Goal: Communication & Community: Answer question/provide support

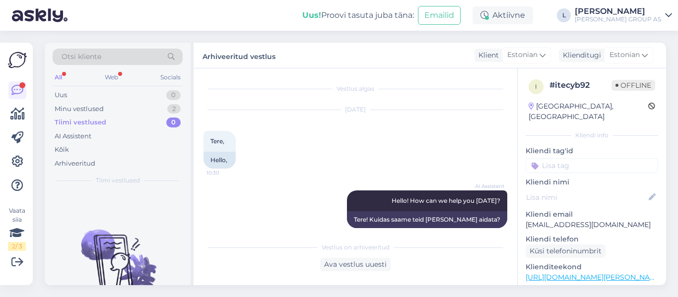
scroll to position [632, 0]
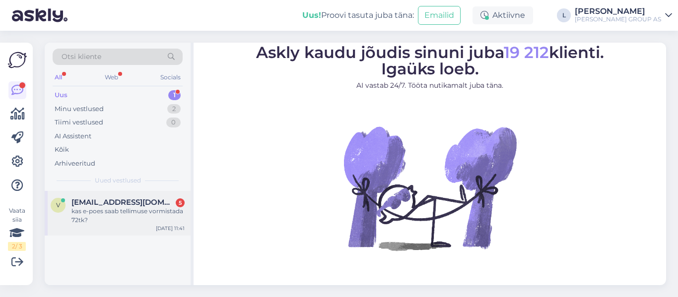
click at [75, 209] on div "kas e-poes saab tellimuse vormistada 72tk?" at bounding box center [127, 216] width 113 height 18
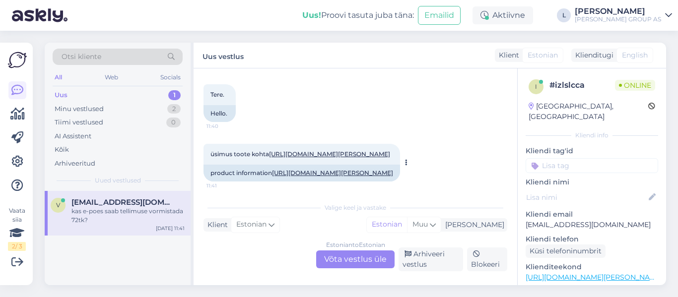
scroll to position [461, 0]
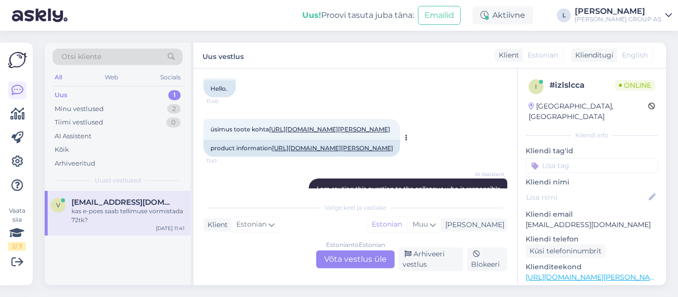
click at [305, 128] on link "https://www.bauhof.ee/et/p/009799/ripplagi-pop-a-600x1200mm" at bounding box center [329, 129] width 121 height 7
click at [365, 261] on div "Estonian to Estonian Võta vestlus üle" at bounding box center [355, 260] width 78 height 18
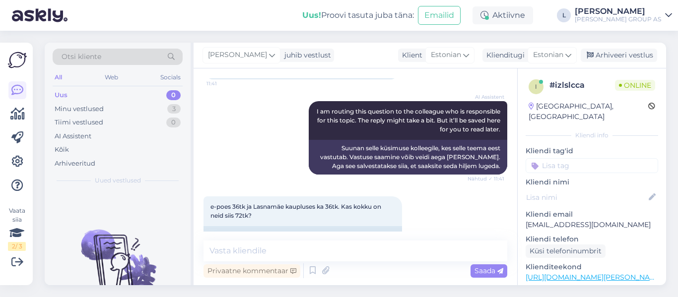
scroll to position [560, 0]
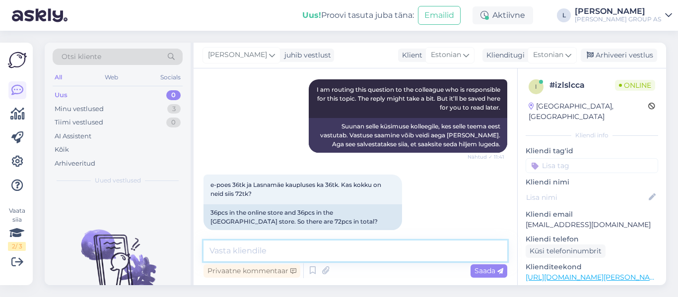
click at [372, 251] on textarea at bounding box center [355, 251] width 304 height 21
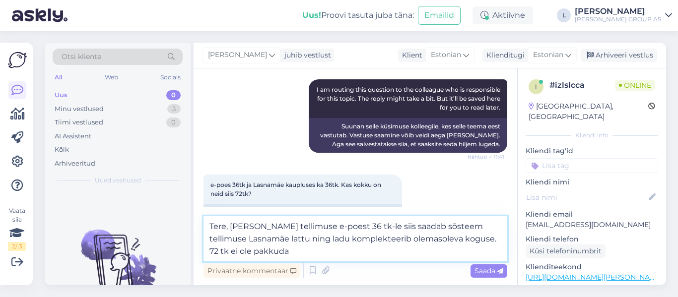
drag, startPoint x: 268, startPoint y: 250, endPoint x: 180, endPoint y: 219, distance: 93.4
click at [181, 224] on div "Otsi kliente All Web Socials Uus 0 Minu vestlused 3 Tiimi vestlused 0 AI Assist…" at bounding box center [355, 164] width 621 height 243
click at [260, 256] on textarea "Tere, kui teete tellimuse e-poest 36 tk-le siis saadab sõsteem tellimuse Lasnam…" at bounding box center [355, 238] width 304 height 45
drag, startPoint x: 251, startPoint y: 254, endPoint x: 243, endPoint y: 230, distance: 25.6
click at [243, 230] on textarea "Tere, kui teete tellimuse e-poest 36 tk-le siis saadab sõsteem tellimuse Lasnam…" at bounding box center [355, 238] width 304 height 45
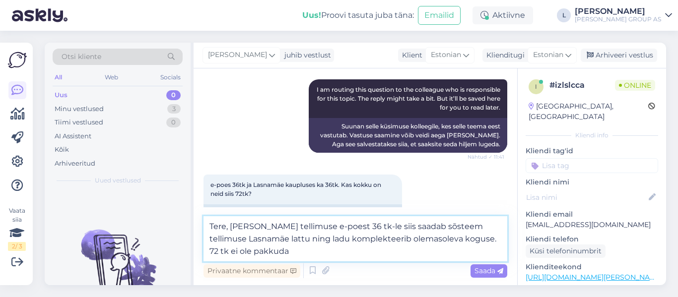
paste textarea "Kui esitate e-poes tellimuse kogusele 36 tk, suunab süsteem selle automaatselt …"
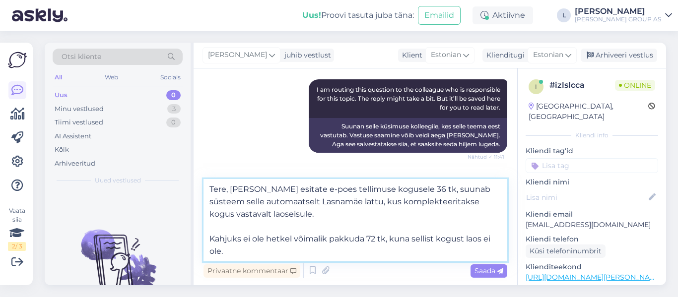
drag, startPoint x: 258, startPoint y: 190, endPoint x: 249, endPoint y: 188, distance: 9.5
click at [249, 188] on textarea "Tere, kui Kui esitate e-poes tellimuse kogusele 36 tk, suunab süsteem selle aut…" at bounding box center [355, 220] width 304 height 82
click at [226, 225] on textarea "Tere, kui esitate e-poes tellimuse kogusele 36 tk, suunab süsteem selle automaa…" at bounding box center [355, 220] width 304 height 82
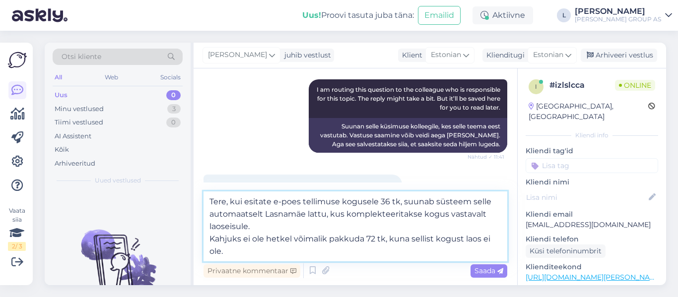
type textarea "Tere, kui esitate e-poes tellimuse kogusele 36 tk, suunab süsteem selle automaa…"
click at [495, 268] on span "Saada" at bounding box center [488, 271] width 29 height 9
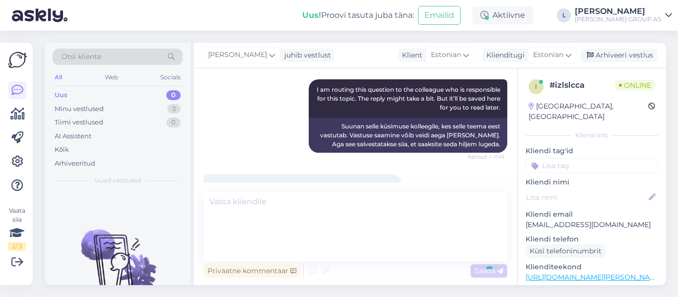
scroll to position [794, 0]
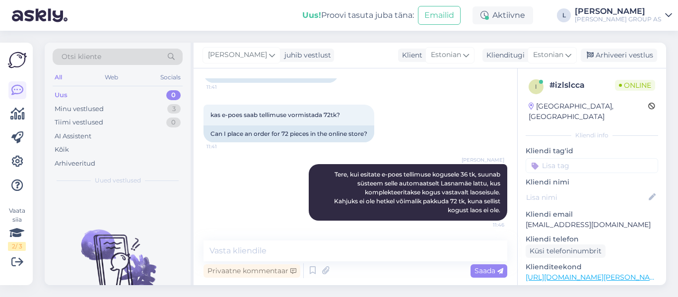
click at [379, 281] on div "Vestlus algas May 16 2025 Tere. 12:14 Hello. AI Assistent Hello! How can we hel…" at bounding box center [356, 176] width 324 height 217
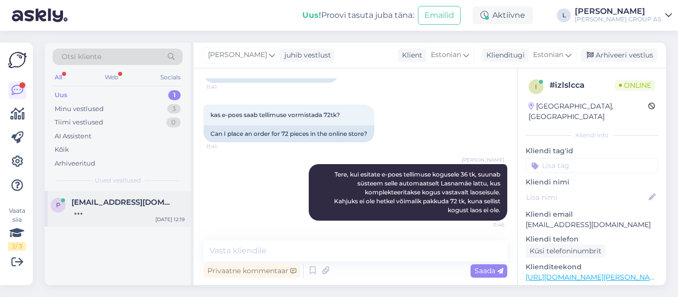
click at [125, 209] on div at bounding box center [127, 211] width 113 height 9
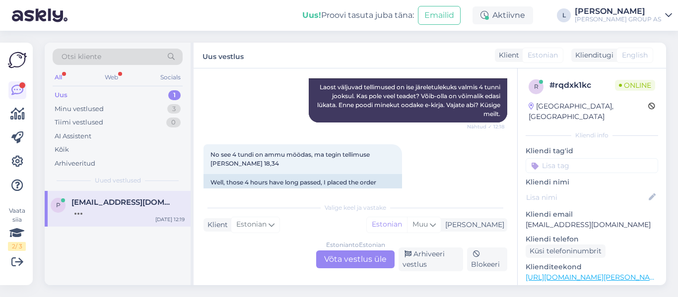
scroll to position [1057, 0]
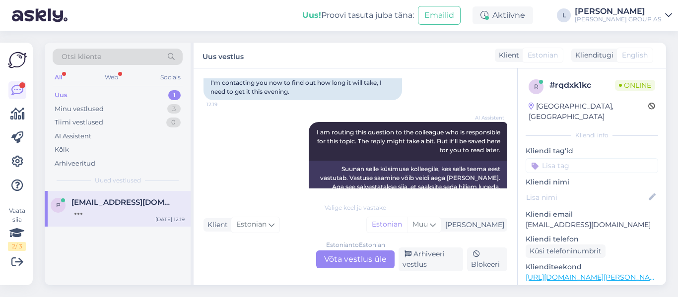
click at [348, 260] on div "Estonian to Estonian Võta vestlus üle" at bounding box center [355, 260] width 78 height 18
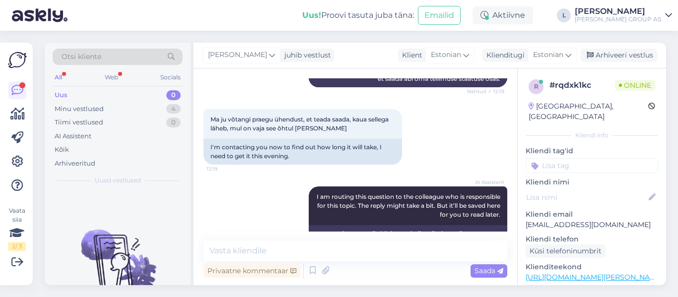
scroll to position [1014, 0]
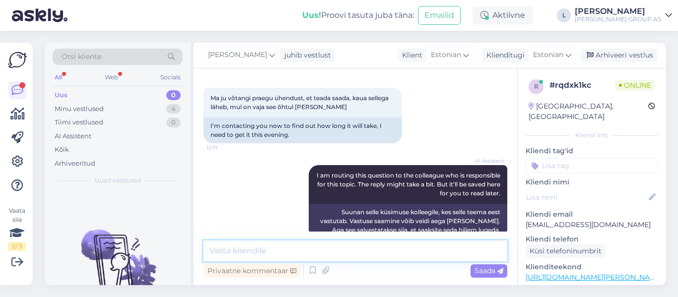
click at [331, 255] on textarea at bounding box center [355, 251] width 304 height 21
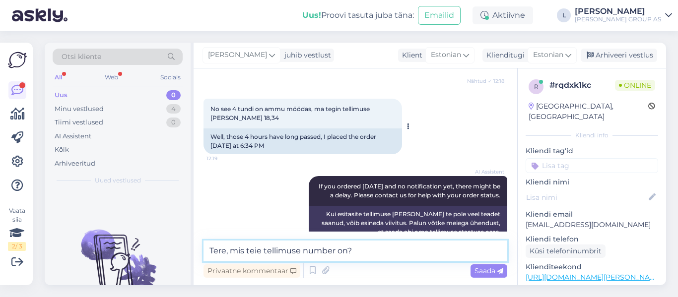
scroll to position [815, 0]
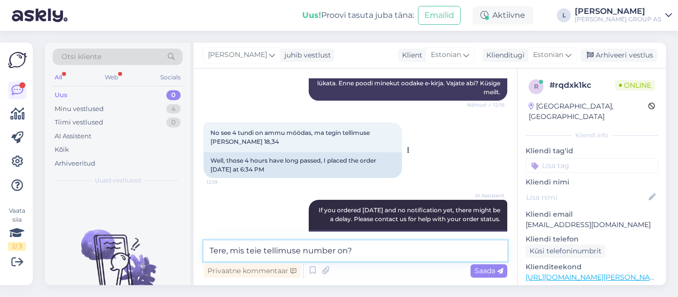
type textarea "Tere, mis teie tellimuse number on?"
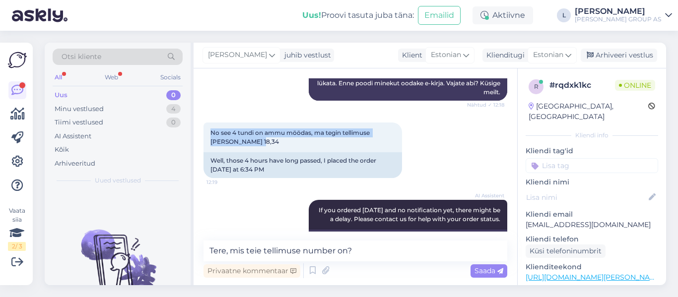
drag, startPoint x: 246, startPoint y: 120, endPoint x: 197, endPoint y: 115, distance: 49.4
click at [197, 115] on div "Vestlus algas Aug 15 2025 Tere! Tellisin eile ühe asja epoest, kirjas oli eelda…" at bounding box center [356, 176] width 324 height 217
click at [474, 159] on div "No see 4 tundi on ammu möödas, ma tegin tellimuse eile kell 18,34 12:19 Well, t…" at bounding box center [355, 150] width 304 height 77
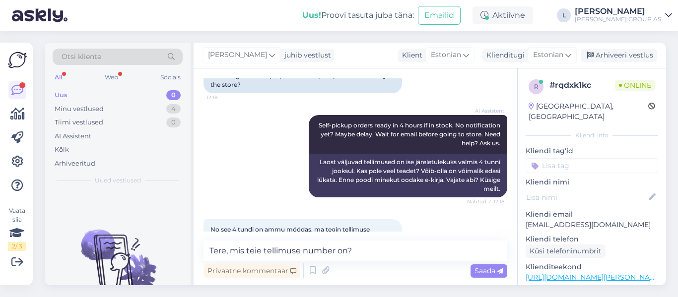
scroll to position [716, 0]
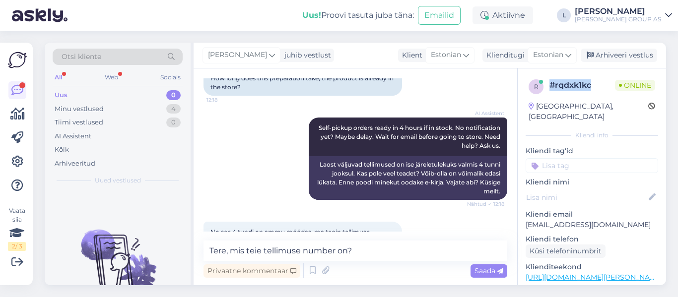
drag, startPoint x: 598, startPoint y: 86, endPoint x: 548, endPoint y: 86, distance: 49.6
click at [548, 86] on div "r # rqdxk1kc Online" at bounding box center [592, 86] width 127 height 15
copy div "# rqdxk1kc"
click at [64, 203] on div "Uued vestlused tulevad siia." at bounding box center [118, 238] width 146 height 94
drag, startPoint x: 497, startPoint y: 175, endPoint x: 413, endPoint y: 169, distance: 84.6
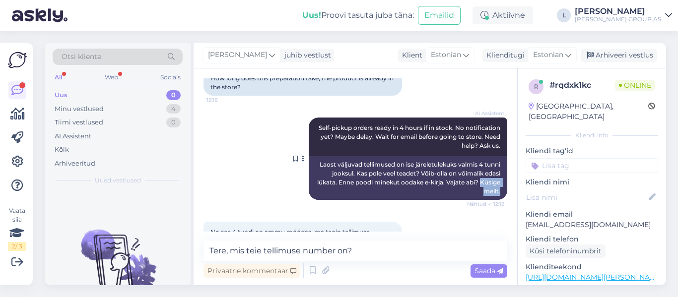
click at [413, 169] on div "Laost väljuvad tellimused on ise järeletulekuks valmis 4 tunni jooksul. Kas pol…" at bounding box center [408, 178] width 199 height 44
click at [417, 211] on div "No see 4 tundi on ammu möödas, ma tegin tellimuse eile kell 18,34 12:19 Well, t…" at bounding box center [355, 249] width 304 height 77
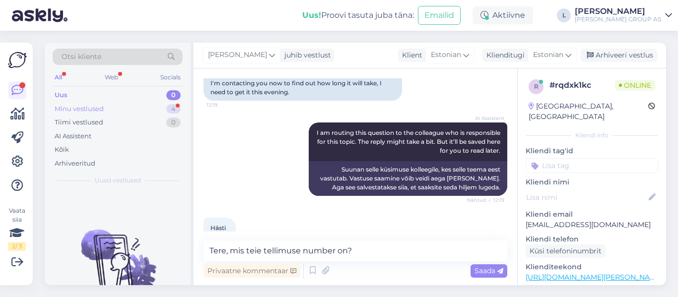
click at [98, 109] on div "Minu vestlused" at bounding box center [79, 109] width 49 height 10
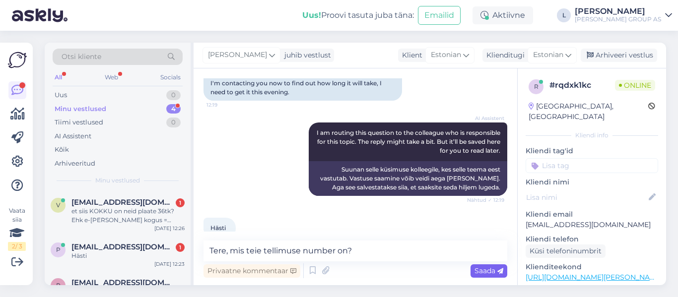
click at [496, 270] on span "Saada" at bounding box center [488, 271] width 29 height 9
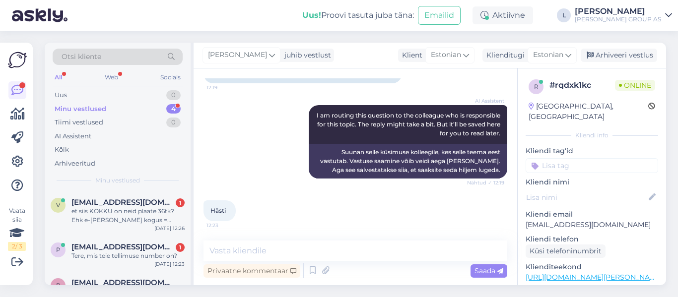
scroll to position [1099, 0]
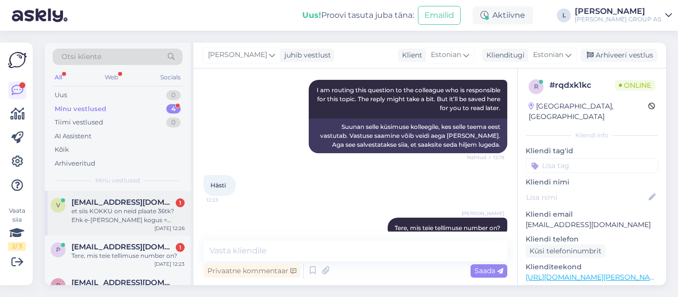
click at [141, 214] on div "et siis KOKKU on neid plaate 36tk? Ehk e-poe kogus = Lasnamäe poe kogus?" at bounding box center [127, 216] width 113 height 18
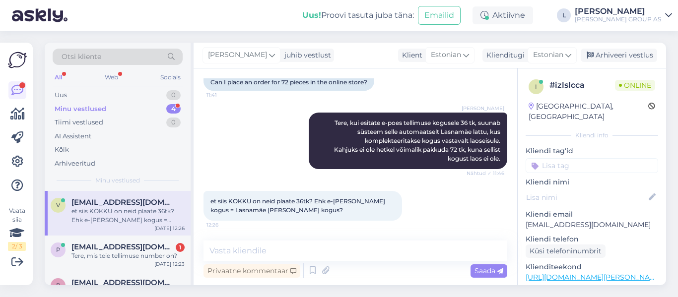
scroll to position [845, 0]
click at [358, 249] on textarea at bounding box center [355, 251] width 304 height 21
type textarea "jah"
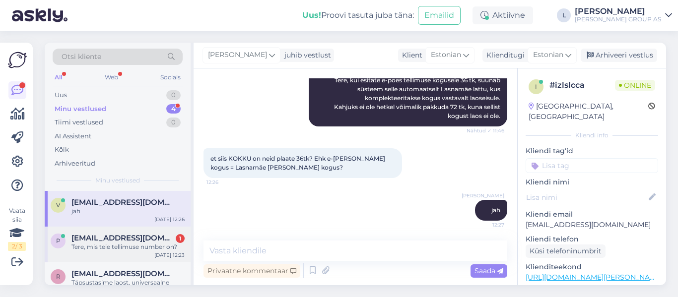
click at [122, 237] on span "[EMAIL_ADDRESS][DOMAIN_NAME]" at bounding box center [122, 238] width 103 height 9
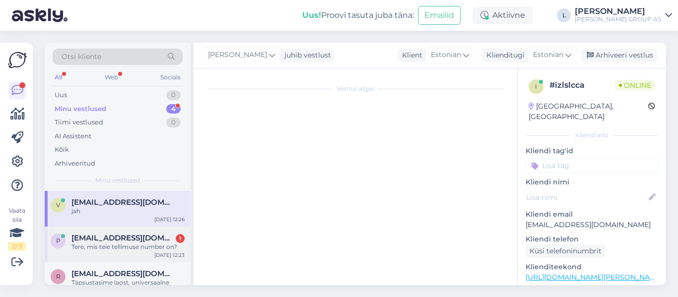
scroll to position [1099, 0]
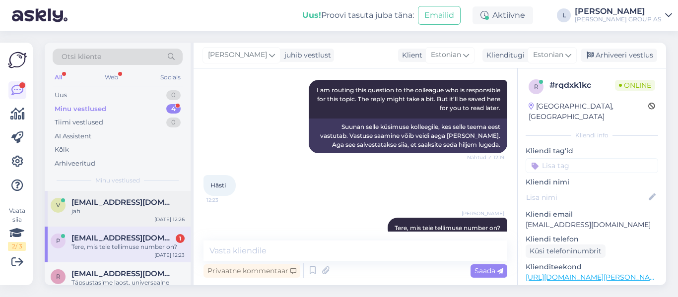
click at [130, 202] on span "vahur66@gmail.com" at bounding box center [122, 202] width 103 height 9
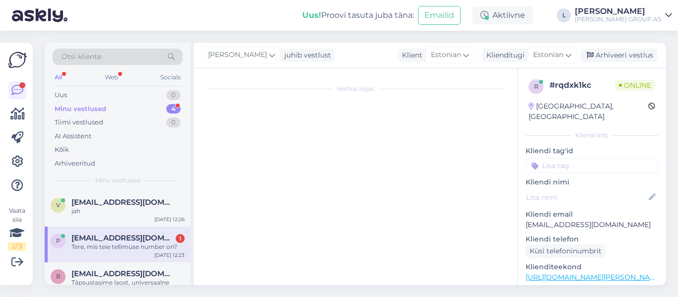
scroll to position [888, 0]
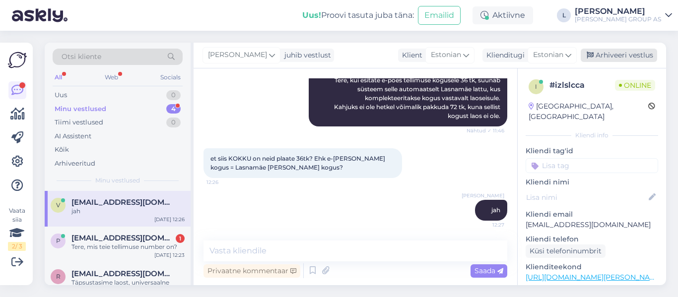
click at [632, 51] on div "Arhiveeri vestlus" at bounding box center [619, 55] width 76 height 13
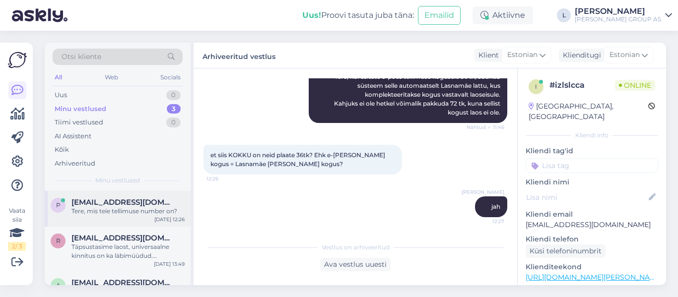
drag, startPoint x: 135, startPoint y: 204, endPoint x: 189, endPoint y: 212, distance: 54.6
click at [135, 204] on span "[EMAIL_ADDRESS][DOMAIN_NAME]" at bounding box center [122, 202] width 103 height 9
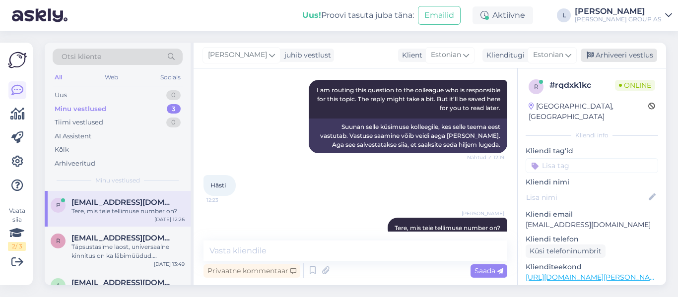
click at [633, 50] on div "Arhiveeri vestlus" at bounding box center [619, 55] width 76 height 13
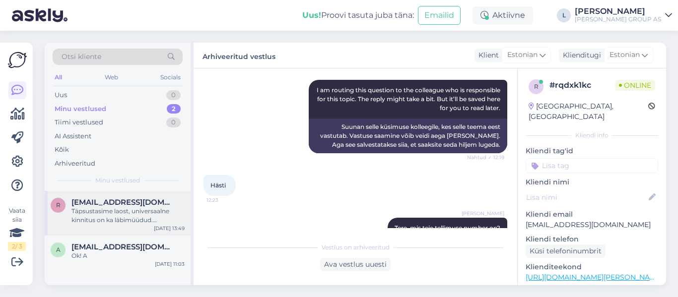
click at [106, 206] on div "riho.sell@gmail.com Täpsustasime laost, universaalne kinnitus on ka läbimüüdud.…" at bounding box center [127, 211] width 113 height 27
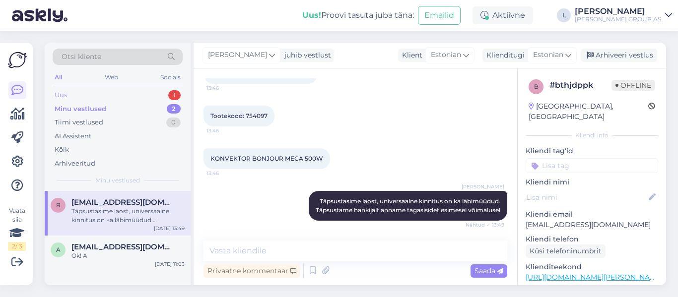
click at [63, 96] on div "Uus" at bounding box center [61, 95] width 12 height 10
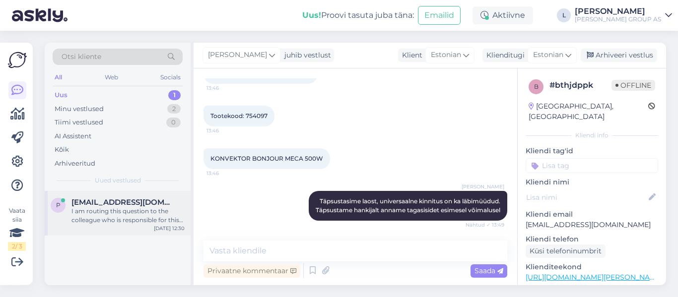
click at [132, 209] on div "I am routing this question to the colleague who is responsible for this topic. …" at bounding box center [127, 216] width 113 height 18
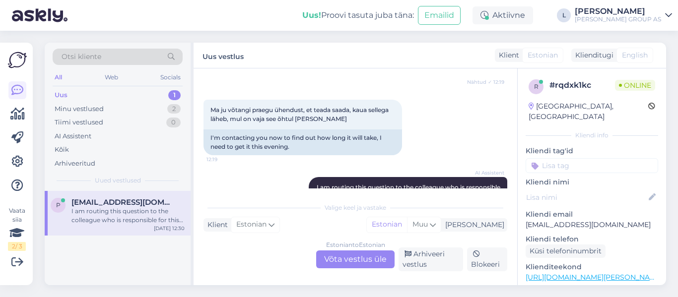
scroll to position [1297, 0]
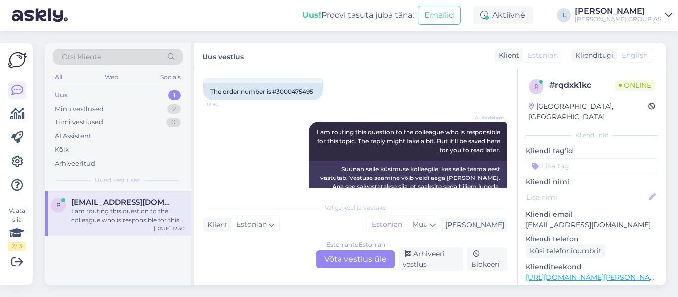
click at [363, 260] on div "Estonian to Estonian Võta vestlus üle" at bounding box center [355, 260] width 78 height 18
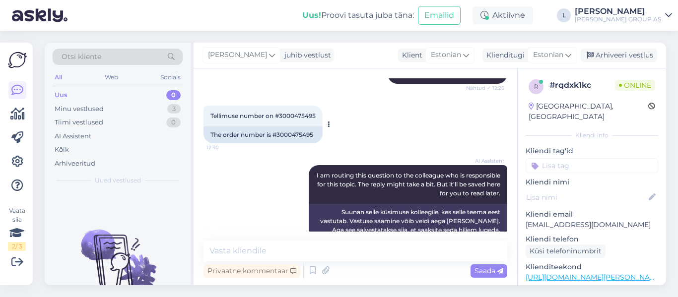
scroll to position [1205, 0]
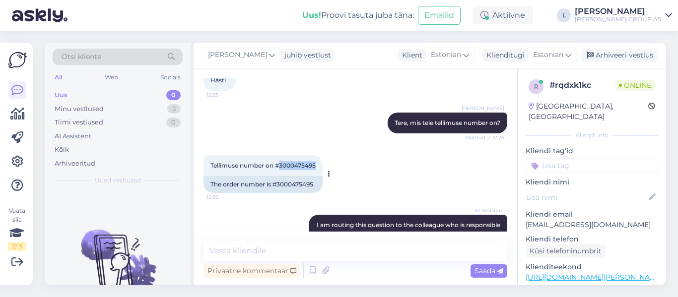
drag, startPoint x: 320, startPoint y: 148, endPoint x: 281, endPoint y: 146, distance: 39.3
click at [281, 155] on div "Tellimuse number on #3000475495 12:30" at bounding box center [262, 165] width 119 height 21
copy span "3000475495"
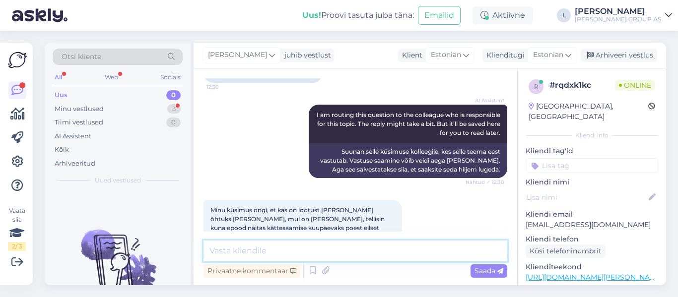
click at [382, 249] on textarea at bounding box center [355, 251] width 304 height 21
drag, startPoint x: 498, startPoint y: 248, endPoint x: 135, endPoint y: 242, distance: 362.9
click at [150, 245] on div "Otsi kliente All Web Socials Uus 0 Minu vestlused 3 Tiimi vestlused 0 AI Assist…" at bounding box center [355, 164] width 621 height 243
paste textarea "Anname info laole edasi ning palume käsitleda tellimust kui prioriteetset."
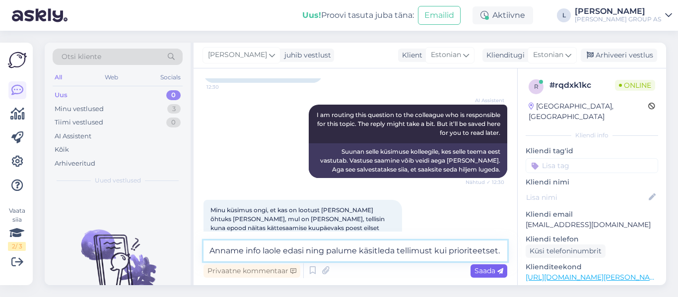
type textarea "Anname info laole edasi ning palume käsitleda tellimust kui prioriteetset."
click at [488, 277] on div "Saada" at bounding box center [489, 271] width 37 height 13
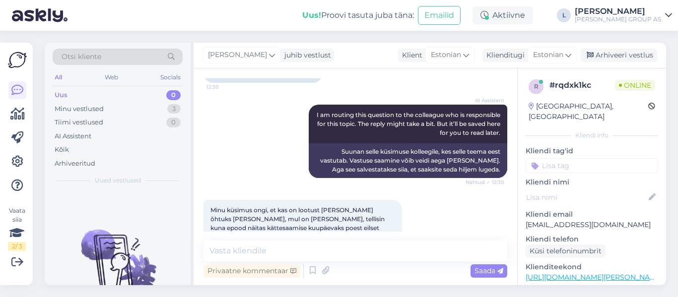
scroll to position [1366, 0]
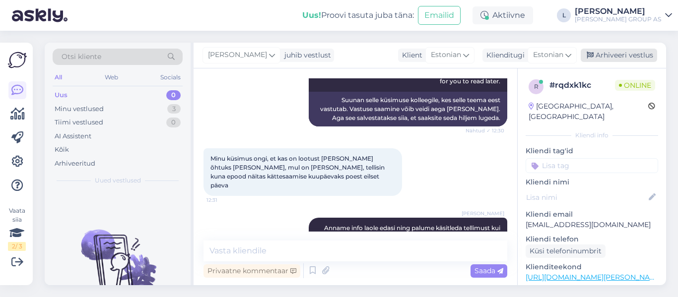
click at [599, 57] on div "Arhiveeri vestlus" at bounding box center [619, 55] width 76 height 13
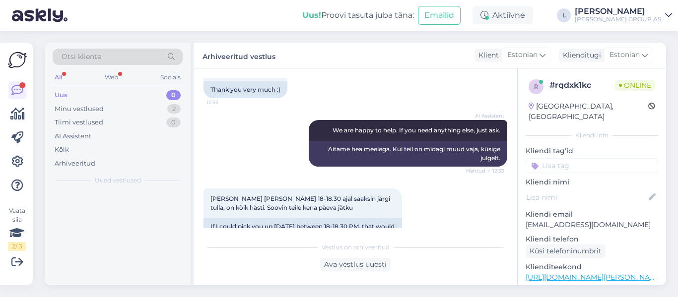
scroll to position [1644, 0]
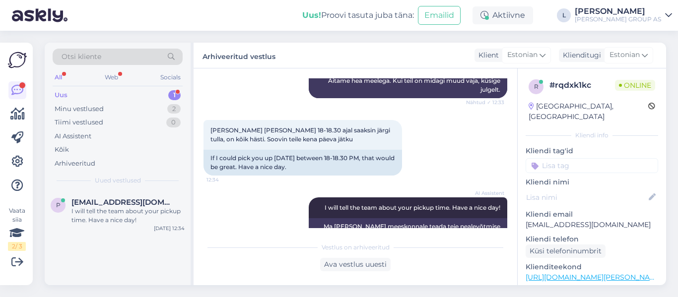
click at [80, 90] on div "Uus 1" at bounding box center [118, 95] width 130 height 14
click at [72, 108] on div "Minu vestlused" at bounding box center [79, 109] width 49 height 10
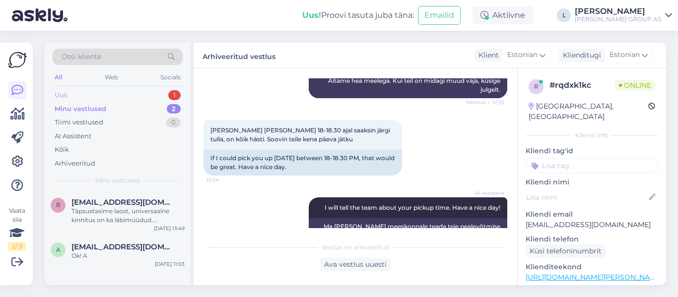
click at [71, 89] on div "Uus 1" at bounding box center [118, 95] width 130 height 14
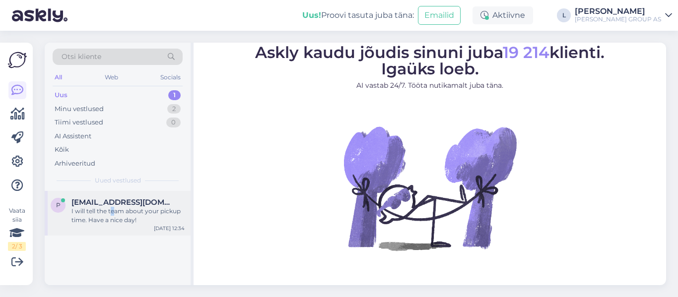
drag, startPoint x: 112, startPoint y: 211, endPoint x: 136, endPoint y: 213, distance: 23.9
click at [116, 210] on div "I will tell the team about your pickup time. Have a nice day!" at bounding box center [127, 216] width 113 height 18
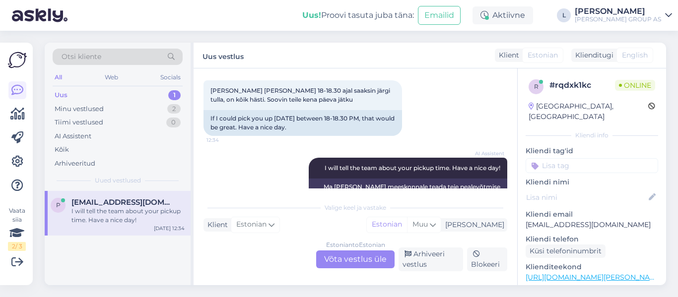
click at [338, 261] on div "Estonian to Estonian Võta vestlus üle" at bounding box center [355, 260] width 78 height 18
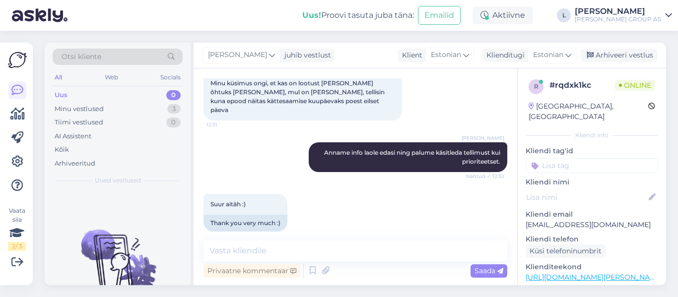
scroll to position [1640, 0]
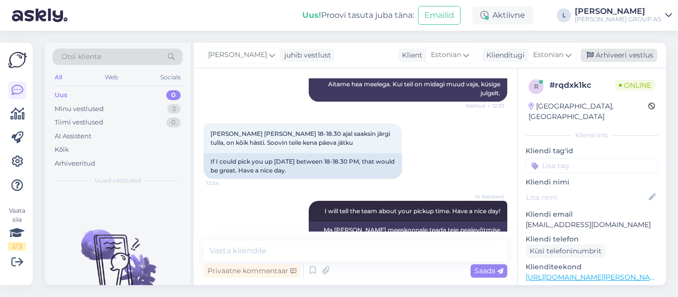
click at [640, 55] on div "Arhiveeri vestlus" at bounding box center [619, 55] width 76 height 13
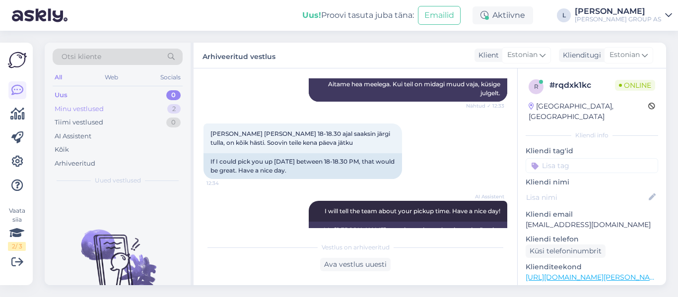
click at [68, 109] on div "Minu vestlused" at bounding box center [79, 109] width 49 height 10
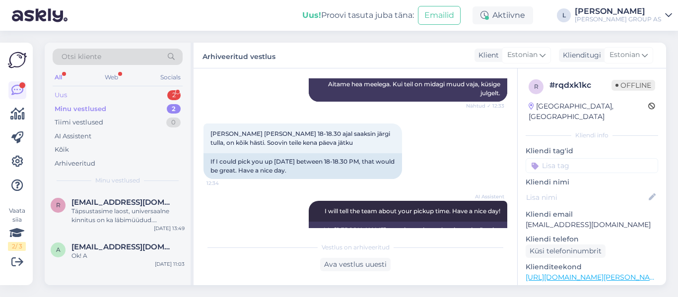
click at [87, 91] on div "Uus 2" at bounding box center [118, 95] width 130 height 14
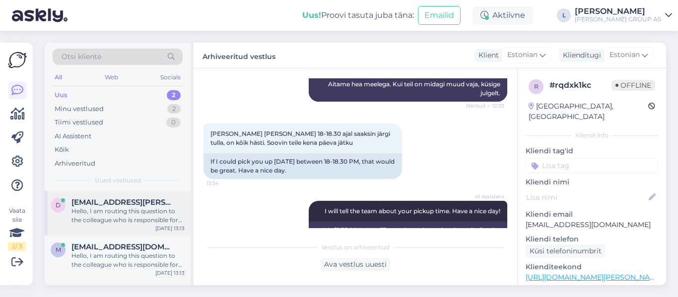
click at [137, 214] on div "Hello, I am routing this question to the colleague who is responsible for this …" at bounding box center [127, 216] width 113 height 18
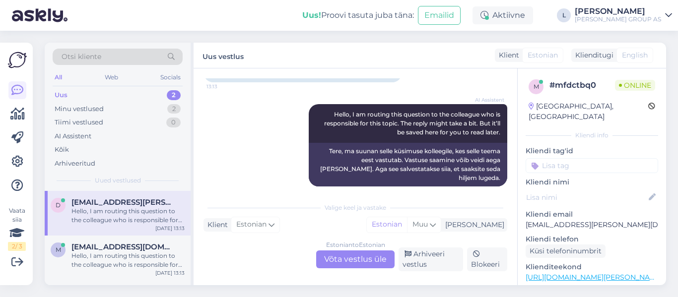
click at [358, 259] on div "Estonian to Estonian Võta vestlus üle" at bounding box center [355, 260] width 78 height 18
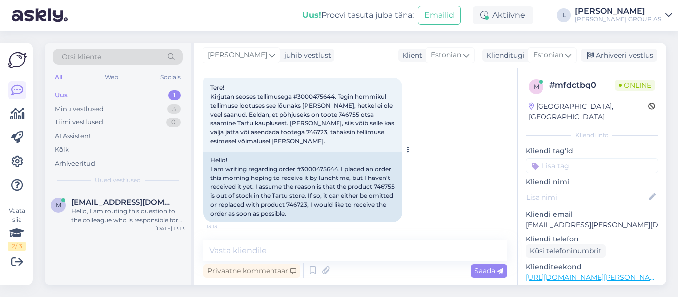
scroll to position [51, 0]
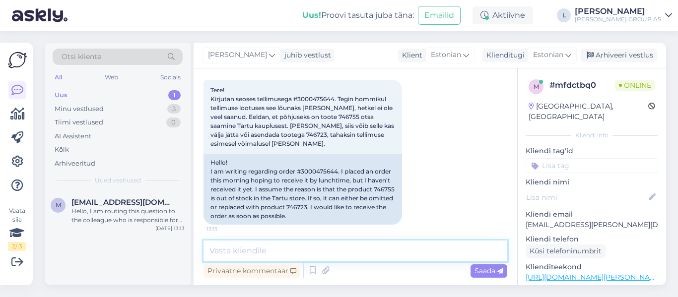
click at [261, 254] on textarea at bounding box center [355, 251] width 304 height 21
type textarea "Tere, edastame teie [PERSON_NAME]."
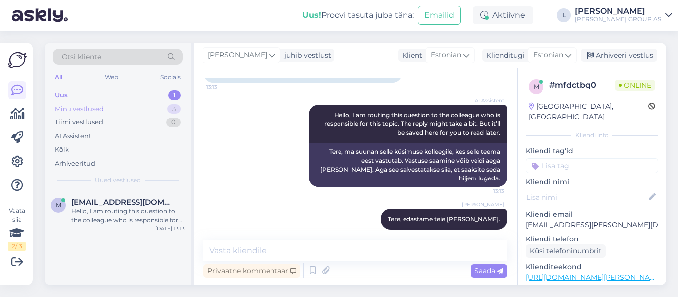
click at [96, 106] on div "Minu vestlused" at bounding box center [79, 109] width 49 height 10
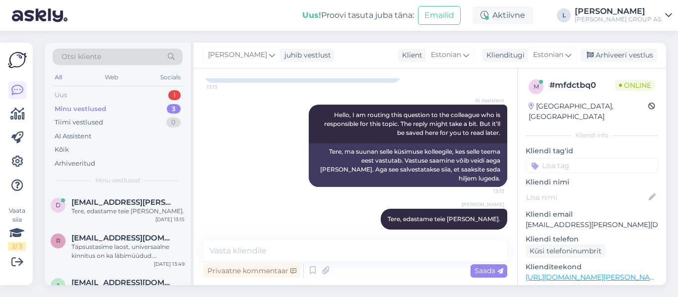
click at [83, 95] on div "Uus 1" at bounding box center [118, 95] width 130 height 14
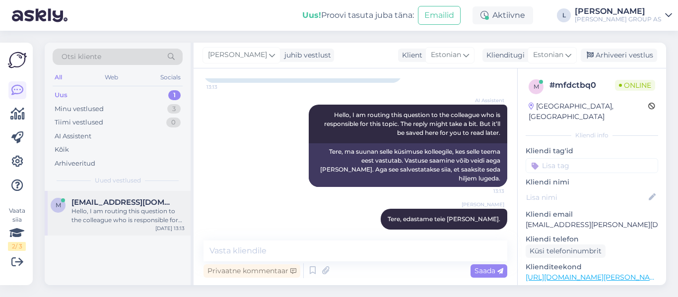
click at [102, 214] on div "Hello, I am routing this question to the colleague who is responsible for this …" at bounding box center [127, 216] width 113 height 18
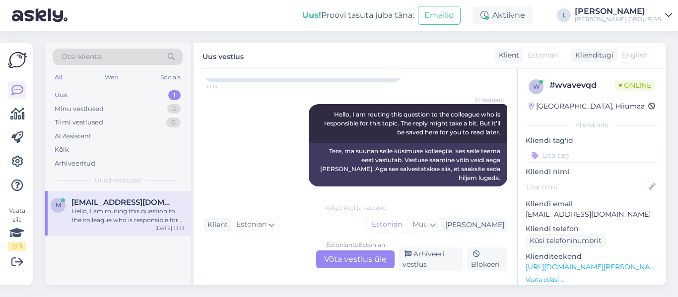
click at [375, 261] on div "Estonian to Estonian Võta vestlus üle" at bounding box center [355, 260] width 78 height 18
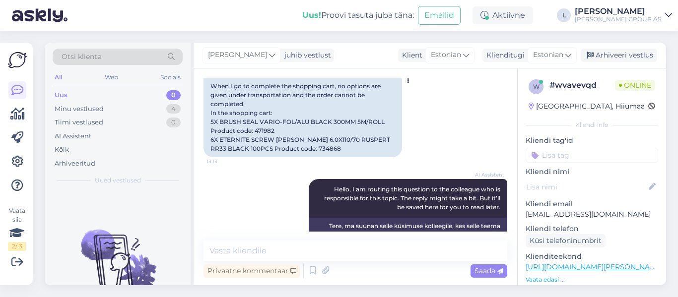
scroll to position [149, 0]
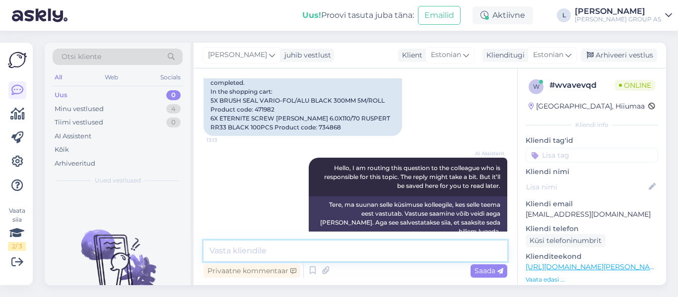
click at [277, 252] on textarea at bounding box center [355, 251] width 304 height 21
click at [241, 252] on textarea "Tere, kotrillige kas konto peal on korrektne arneaadress" at bounding box center [355, 251] width 304 height 21
click at [254, 251] on textarea "Tere, kontrillige kas konto peal on korrektne arneaadress" at bounding box center [355, 251] width 304 height 21
click at [272, 253] on textarea "Tere, kontrollige kas konto peal on korrektne arneaadress" at bounding box center [355, 251] width 304 height 21
click at [413, 251] on textarea "Tere, kontrollige palun kas konto peal on korrektne arneaadress" at bounding box center [355, 251] width 304 height 21
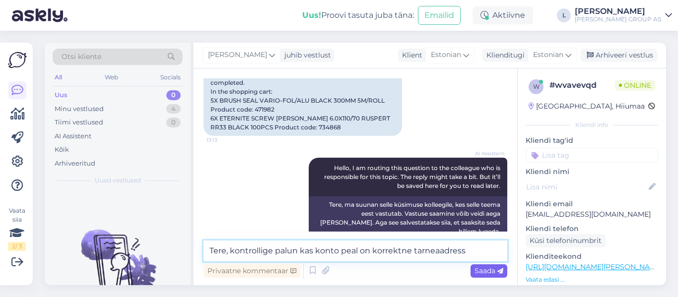
type textarea "Tere, kontrollige palun kas konto peal on korrektne tarneaadress"
click at [483, 274] on span "Saada" at bounding box center [488, 271] width 29 height 9
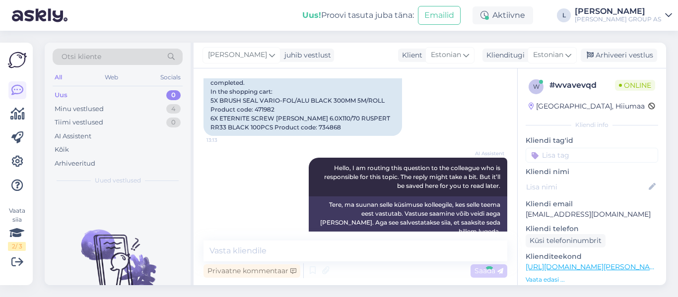
scroll to position [211, 0]
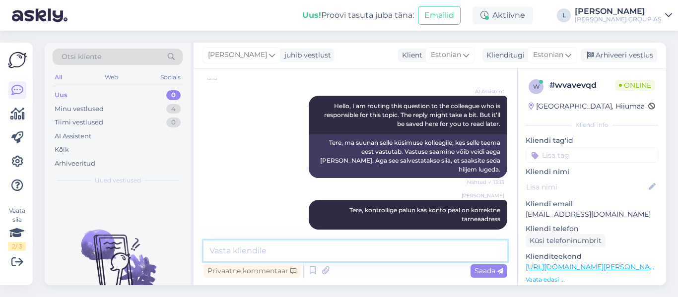
click at [448, 255] on textarea at bounding box center [355, 251] width 304 height 21
type textarea "Menüüst valige->[PERSON_NAME] kontaktandmed"
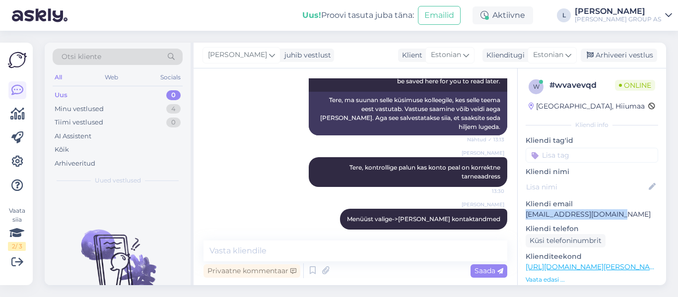
drag, startPoint x: 615, startPoint y: 216, endPoint x: 527, endPoint y: 215, distance: 88.4
click at [527, 215] on p "[EMAIL_ADDRESS][DOMAIN_NAME]" at bounding box center [592, 214] width 133 height 10
copy p "[EMAIL_ADDRESS][DOMAIN_NAME]"
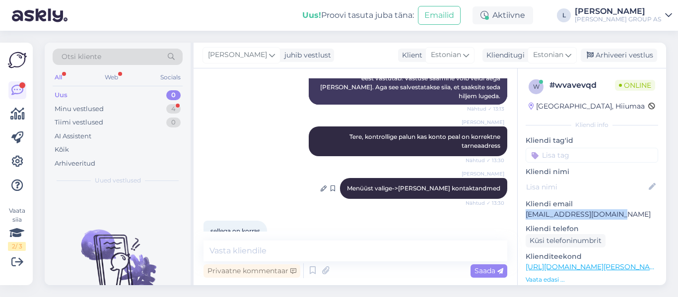
scroll to position [296, 0]
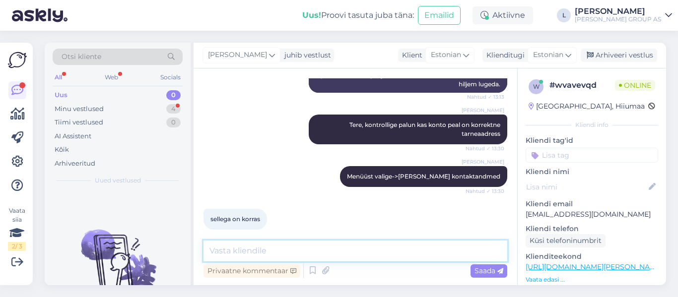
click at [296, 255] on textarea at bounding box center [355, 251] width 304 height 21
type textarea "Saate palun edastada ekraanist pilt, kus tellimus seisma jääb"
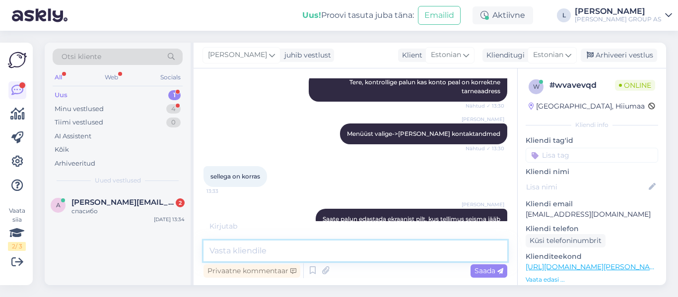
scroll to position [402, 0]
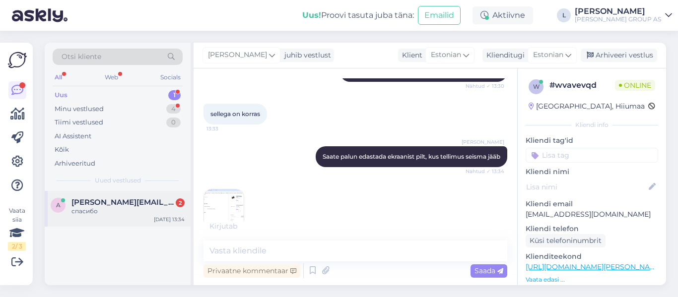
click at [103, 195] on div "a [PERSON_NAME][EMAIL_ADDRESS][DOMAIN_NAME] 2 спасибо [DATE] 13:34" at bounding box center [118, 209] width 146 height 36
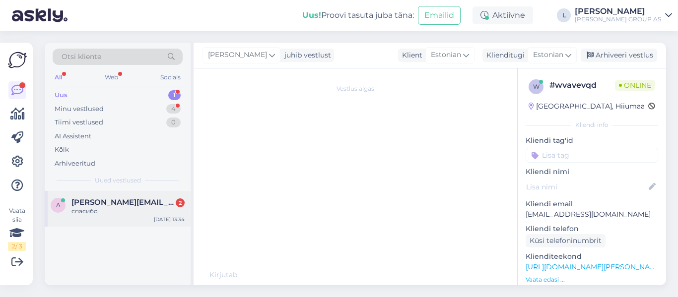
scroll to position [161, 0]
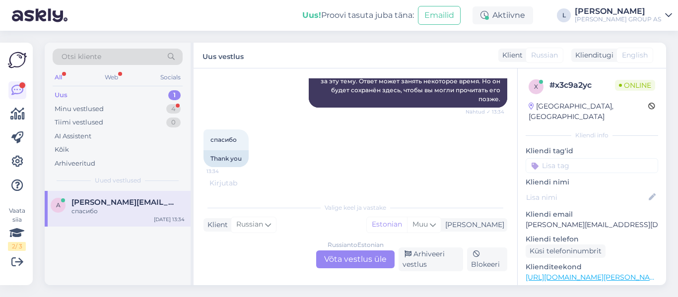
click at [359, 260] on div "Russian to Estonian Võta vestlus üle" at bounding box center [355, 260] width 78 height 18
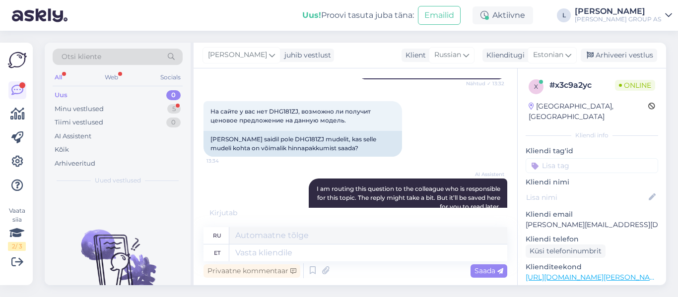
scroll to position [124, 0]
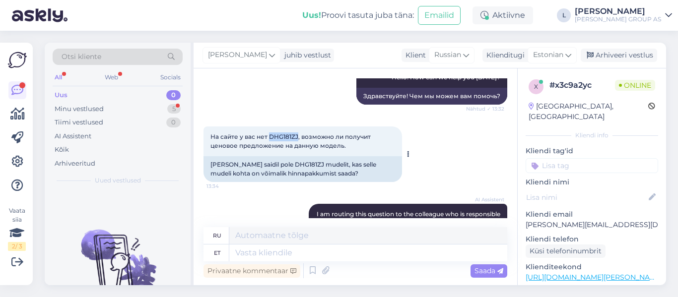
drag, startPoint x: 298, startPoint y: 136, endPoint x: 269, endPoint y: 135, distance: 29.8
click at [269, 135] on span "На сайте у вас нет DHG181ZJ, возможно ли получит ценовое предложение на данную …" at bounding box center [291, 141] width 162 height 16
copy span "DHG181ZJ"
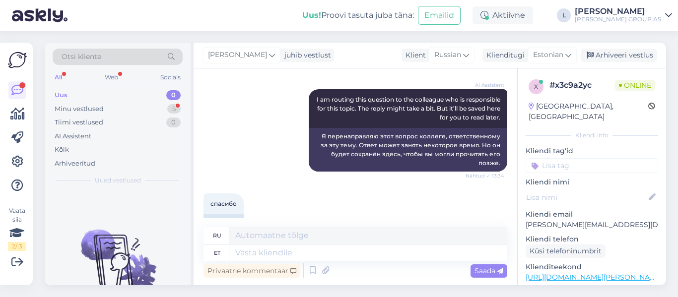
scroll to position [262, 0]
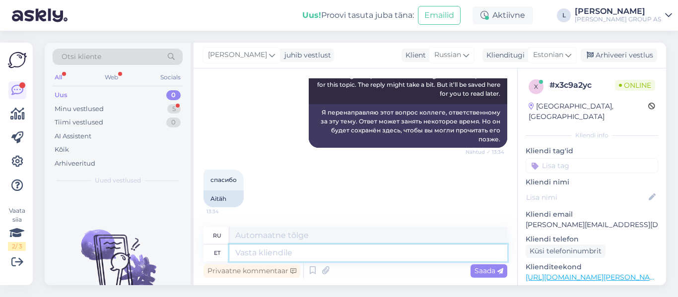
click at [310, 254] on textarea at bounding box center [368, 253] width 278 height 17
type textarea "Tere"
type textarea "Привет"
type textarea "Tere,"
type textarea "Привет,"
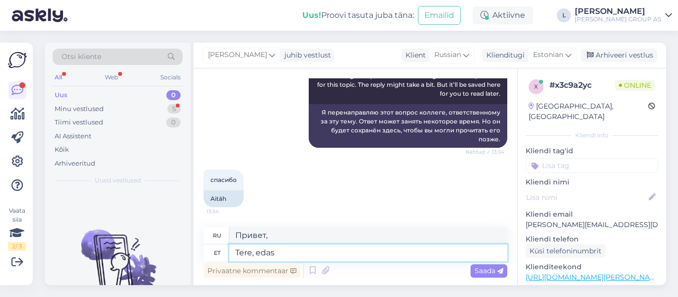
type textarea "Tere, edast"
type textarea "Привет, с этого момента"
type textarea "Tere,"
type textarea "Привет,"
type textarea "Tere, pöörduge"
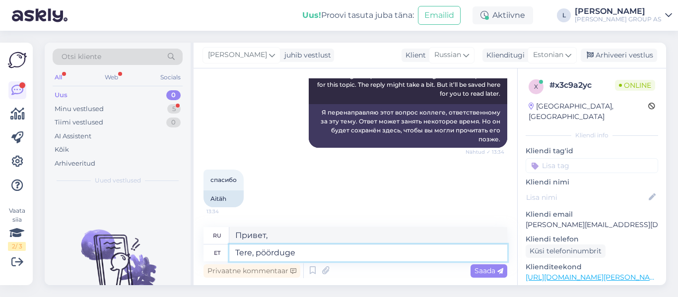
type textarea "Здравствуйте, свяжитесь с нами"
type textarea "Tere, pöörduge palun"
type textarea "Здравствуйте, свяжитесь со мной."
type textarea "Tere, pöörduge palun müügijuhi p"
type textarea "Здравствуйте, свяжитесь, пожалуйста, с менеджером по продажам."
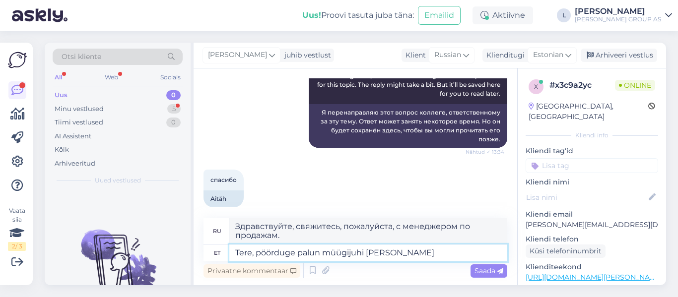
click at [409, 251] on textarea "Tere, pöörduge palun müügijuhi [PERSON_NAME]" at bounding box center [368, 253] width 278 height 17
paste textarea "[URL][DOMAIN_NAME][PERSON_NAME]"
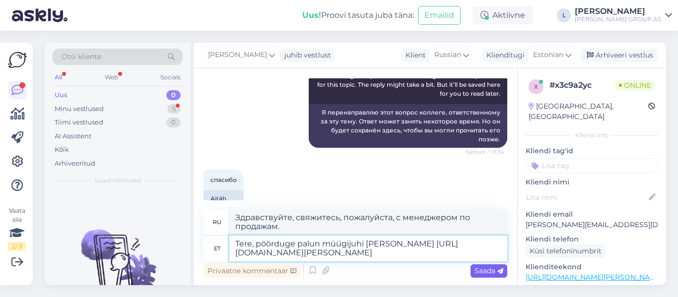
type textarea "Tere, pöörduge palun müügijuhi [PERSON_NAME] [URL][DOMAIN_NAME][PERSON_NAME]"
click at [481, 267] on span "Saada" at bounding box center [488, 271] width 29 height 9
type textarea "Здравствуйте, свяжитесь с менеджером по продажам [URL][DOMAIN_NAME][PERSON_NAME]"
click at [497, 269] on span "Saada" at bounding box center [488, 271] width 29 height 9
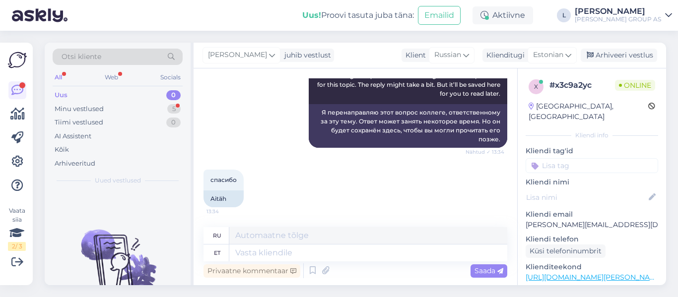
scroll to position [339, 0]
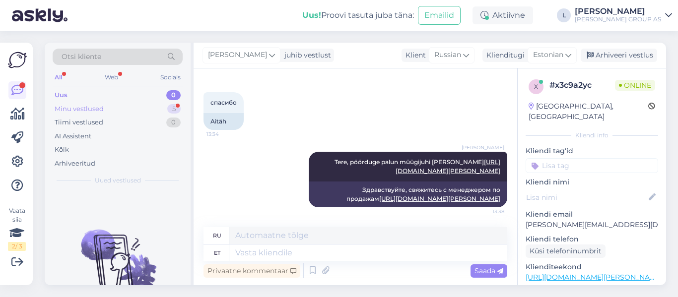
click at [84, 107] on div "Minu vestlused" at bounding box center [79, 109] width 49 height 10
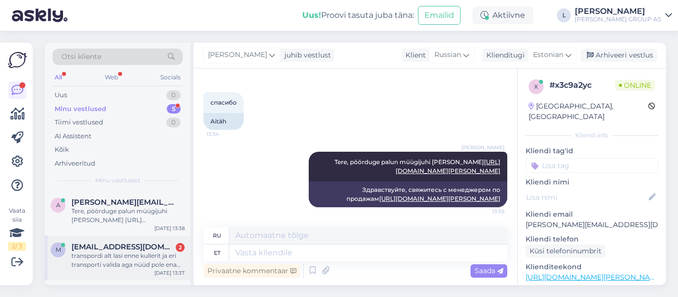
click at [125, 258] on div "transpordi alt lasi enne kullerit ja eri transporti valida aga nüüd pole enam m…" at bounding box center [127, 261] width 113 height 18
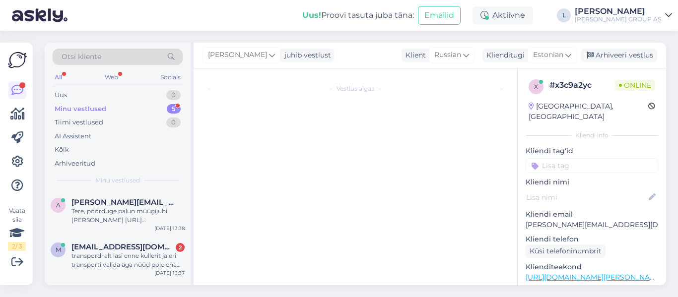
scroll to position [462, 0]
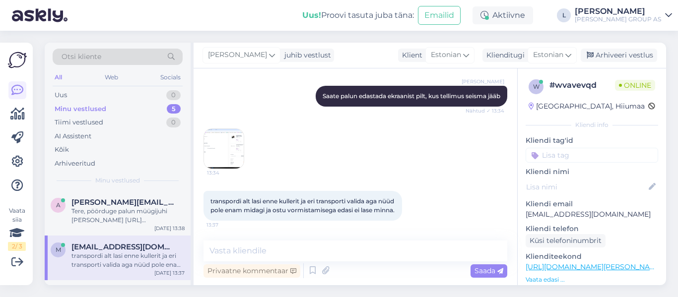
click at [221, 141] on img at bounding box center [224, 149] width 40 height 40
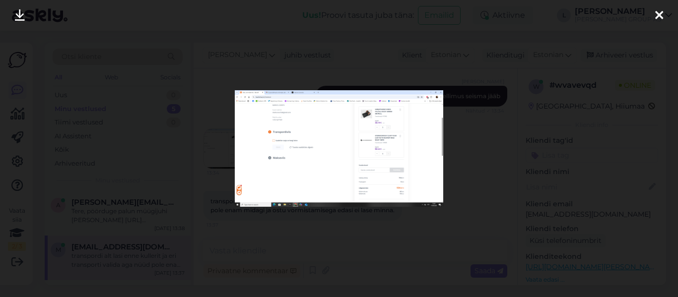
click at [316, 152] on img at bounding box center [339, 148] width 208 height 117
click at [562, 81] on div at bounding box center [339, 148] width 678 height 297
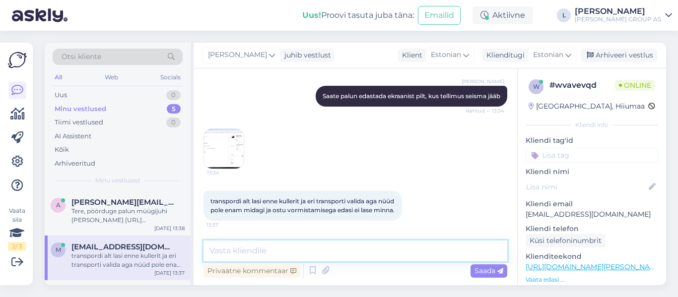
click at [278, 247] on textarea at bounding box center [355, 251] width 304 height 21
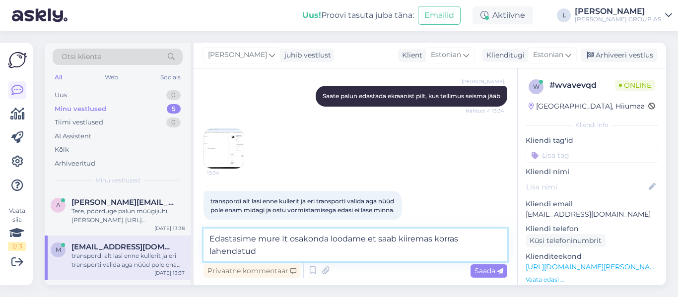
drag, startPoint x: 264, startPoint y: 243, endPoint x: 260, endPoint y: 246, distance: 5.4
click at [260, 246] on textarea "Edastasime mure It osakonda loodame et saab kiiremas korras lahendatud" at bounding box center [355, 245] width 304 height 33
click at [263, 252] on textarea "Edastasime mure It osakonda loodame et saab kiiremas korras lahendatud" at bounding box center [355, 245] width 304 height 33
drag, startPoint x: 263, startPoint y: 254, endPoint x: 182, endPoint y: 233, distance: 83.9
click at [182, 233] on div "Otsi kliente All Web Socials Uus 0 Minu vestlused 5 Tiimi vestlused 0 AI Assist…" at bounding box center [355, 164] width 621 height 243
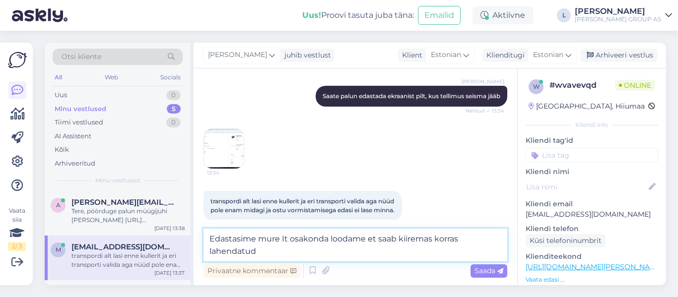
paste textarea "Teie mure IT-osakonda ning loodame, et see leiab lahenduse esimesel võimalusel."
type textarea "Edastasime Teie mure IT-osakonda ning loodame, et see leiab lahenduse esimesel …"
click at [497, 273] on icon at bounding box center [500, 272] width 6 height 6
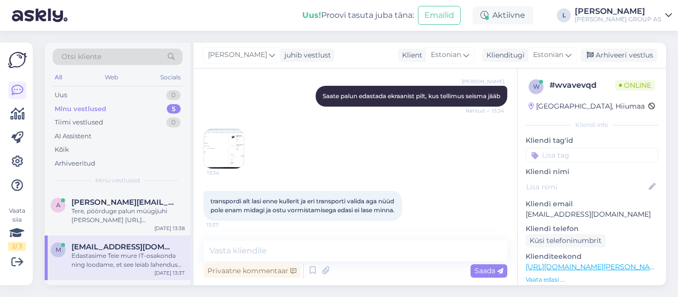
scroll to position [514, 0]
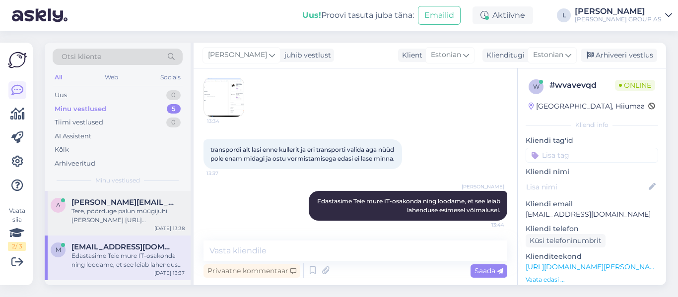
click at [133, 211] on div "Tere, pöörduge palun müügijuhi [PERSON_NAME] [URL][DOMAIN_NAME][PERSON_NAME]" at bounding box center [127, 216] width 113 height 18
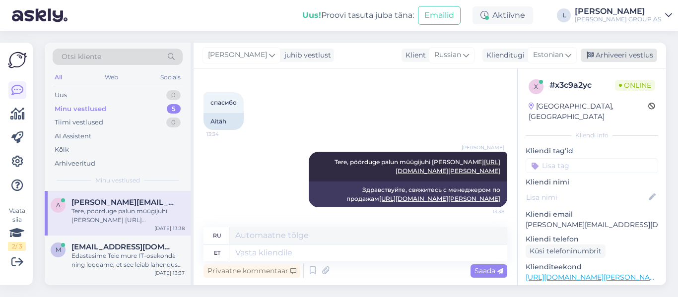
click at [623, 55] on div "Arhiveeri vestlus" at bounding box center [619, 55] width 76 height 13
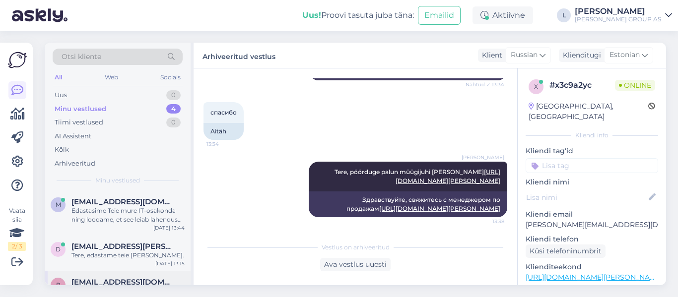
scroll to position [0, 0]
click at [100, 253] on div "Tere, edastame teie [PERSON_NAME]." at bounding box center [127, 256] width 113 height 9
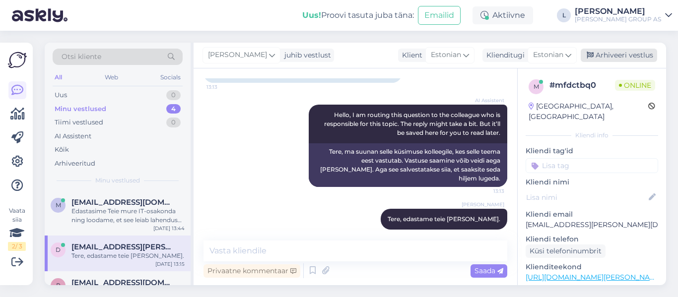
click at [622, 55] on div "Arhiveeri vestlus" at bounding box center [619, 55] width 76 height 13
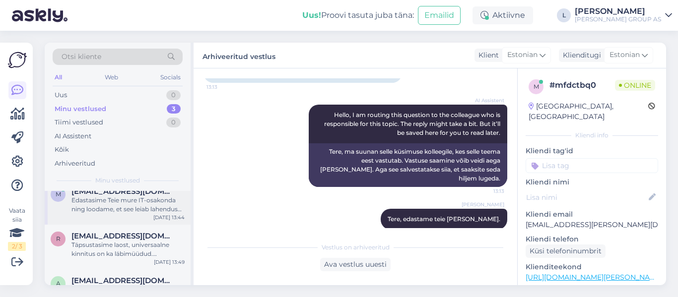
scroll to position [0, 0]
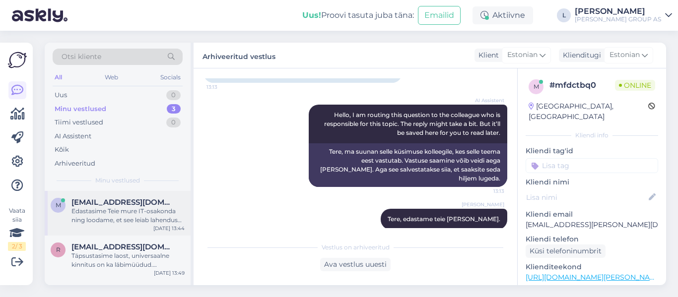
click at [96, 208] on div "Edastasime Teie mure IT-osakonda ning loodame, et see leiab lahenduse esimesel …" at bounding box center [127, 216] width 113 height 18
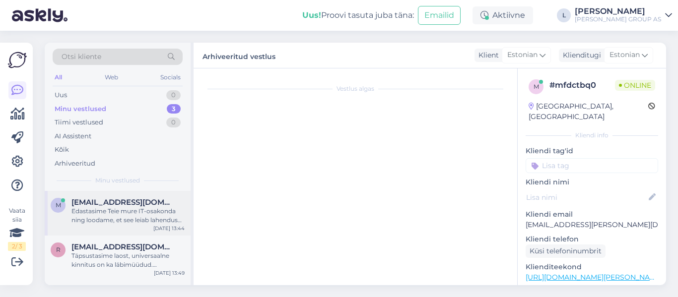
scroll to position [514, 0]
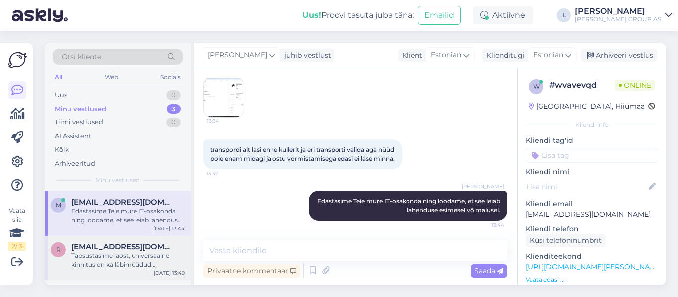
click at [104, 259] on div "Täpsustasime laost, universaalne kinnitus on ka läbimüüdud. Täpsustame hankijal…" at bounding box center [127, 261] width 113 height 18
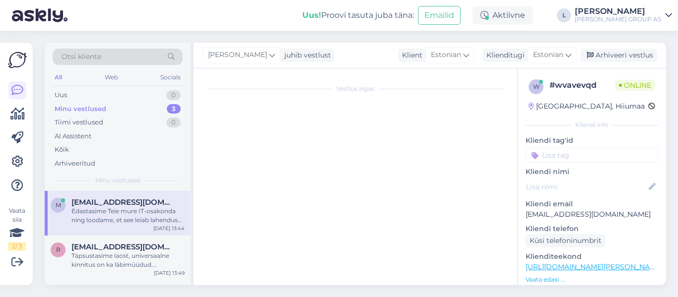
scroll to position [1002, 0]
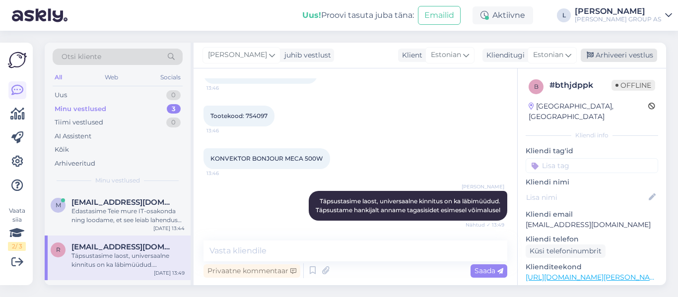
click at [615, 51] on div "Arhiveeri vestlus" at bounding box center [619, 55] width 76 height 13
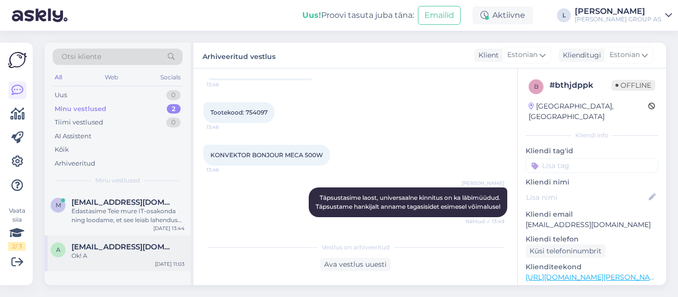
click at [115, 259] on div "Ok! A" at bounding box center [127, 256] width 113 height 9
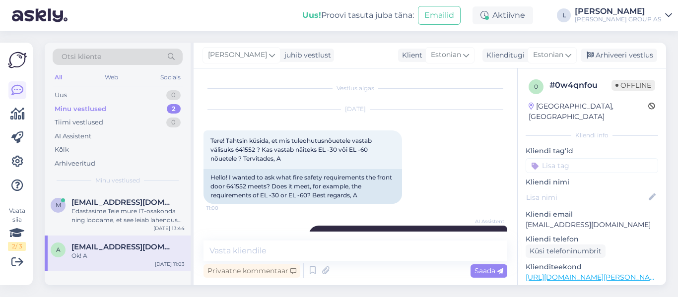
scroll to position [0, 0]
click at [126, 210] on div "Edastasime Teie mure IT-osakonda ning loodame, et see leiab lahenduse esimesel …" at bounding box center [127, 216] width 113 height 18
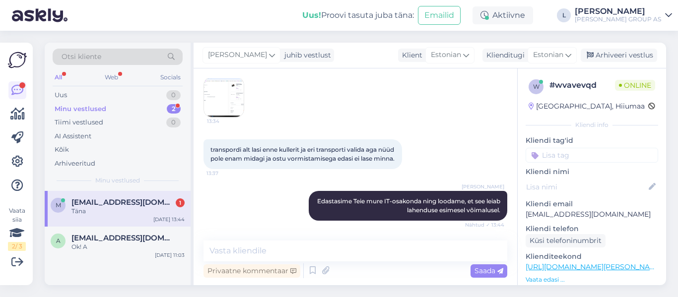
scroll to position [556, 0]
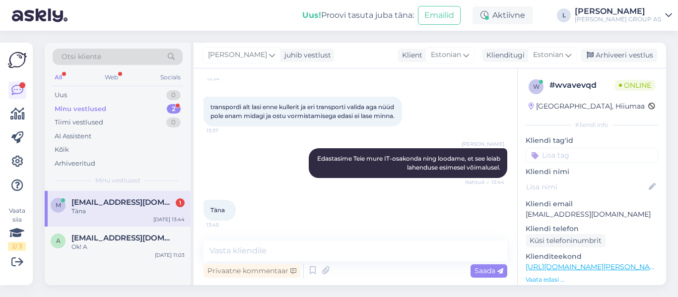
click at [112, 210] on div "Täna" at bounding box center [127, 211] width 113 height 9
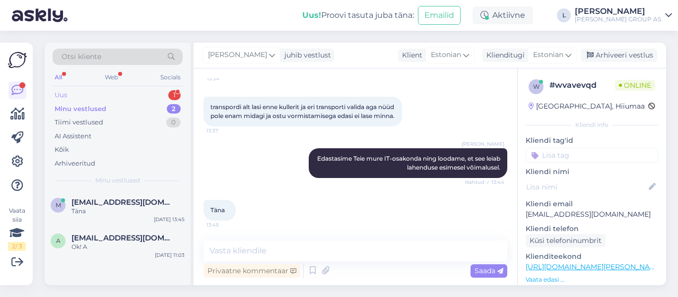
click at [92, 95] on div "Uus 1" at bounding box center [118, 95] width 130 height 14
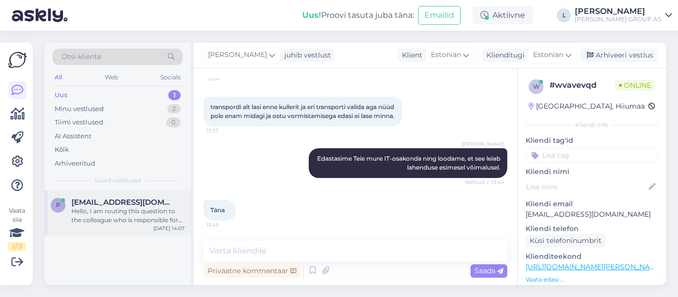
click at [109, 204] on span "[EMAIL_ADDRESS][DOMAIN_NAME]" at bounding box center [122, 202] width 103 height 9
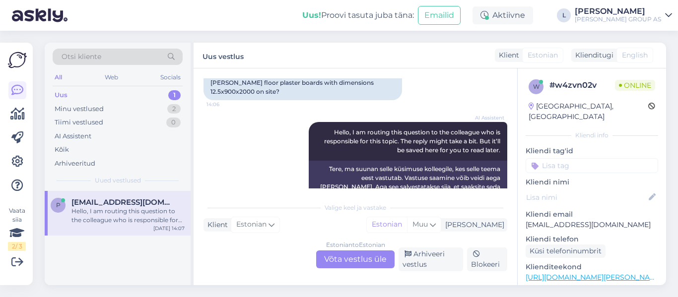
click at [349, 263] on div "Estonian to Estonian Võta vestlus üle" at bounding box center [355, 260] width 78 height 18
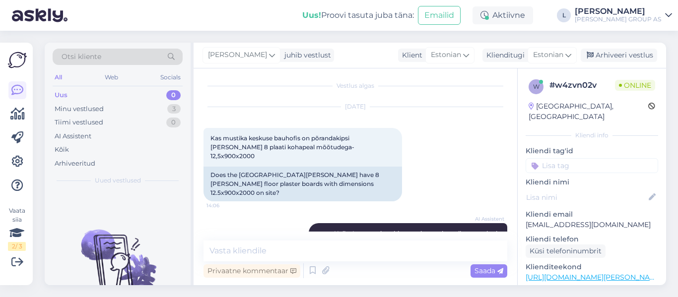
scroll to position [0, 0]
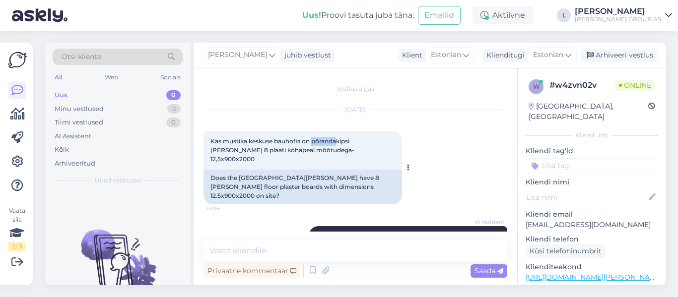
drag, startPoint x: 337, startPoint y: 142, endPoint x: 312, endPoint y: 138, distance: 25.6
click at [312, 138] on span "Kas mustika keskuse bauhofis on põrandakipsi [PERSON_NAME] 8 plaati kohapeal mõ…" at bounding box center [282, 149] width 144 height 25
copy span "põranda"
click at [322, 252] on textarea at bounding box center [355, 251] width 304 height 21
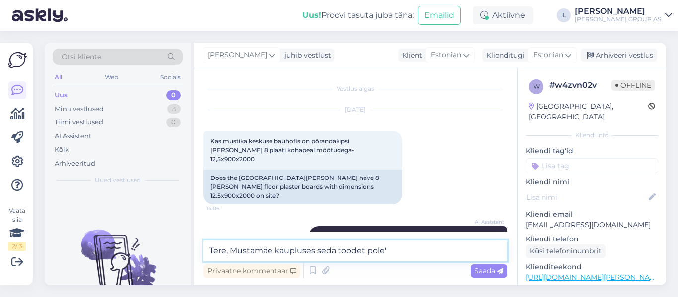
type textarea "Tere, [PERSON_NAME] kaupluses seda toodet pole"
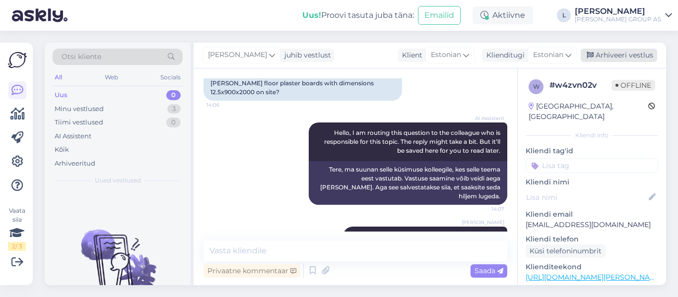
click at [637, 57] on div "Arhiveeri vestlus" at bounding box center [619, 55] width 76 height 13
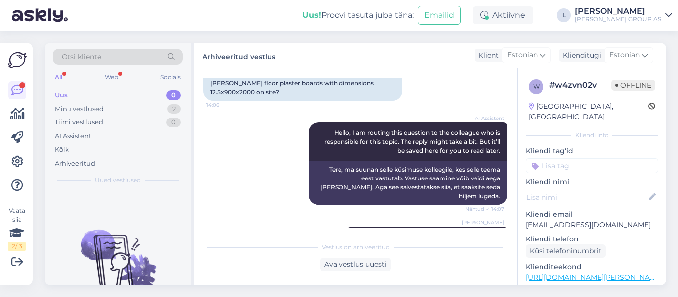
scroll to position [280, 0]
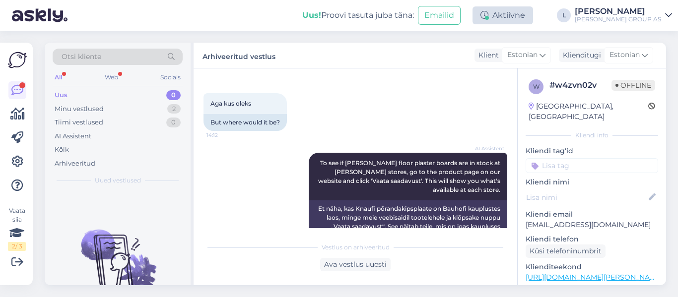
click at [517, 14] on div "Aktiivne" at bounding box center [503, 15] width 61 height 18
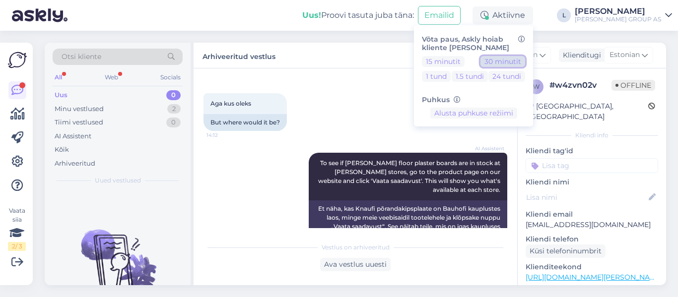
click at [522, 65] on button "30 minutit" at bounding box center [502, 61] width 45 height 11
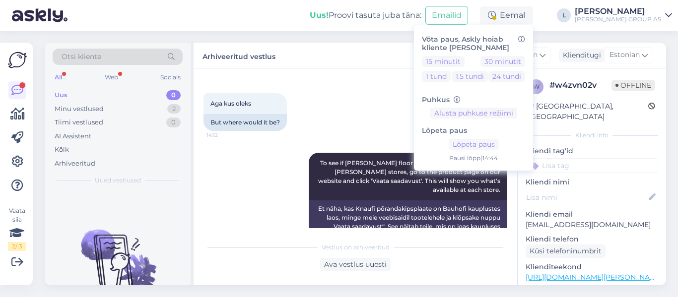
click at [360, 88] on div "Aga kus oleks 14:12 But where would it be?" at bounding box center [355, 112] width 304 height 60
